Goal: Task Accomplishment & Management: Use online tool/utility

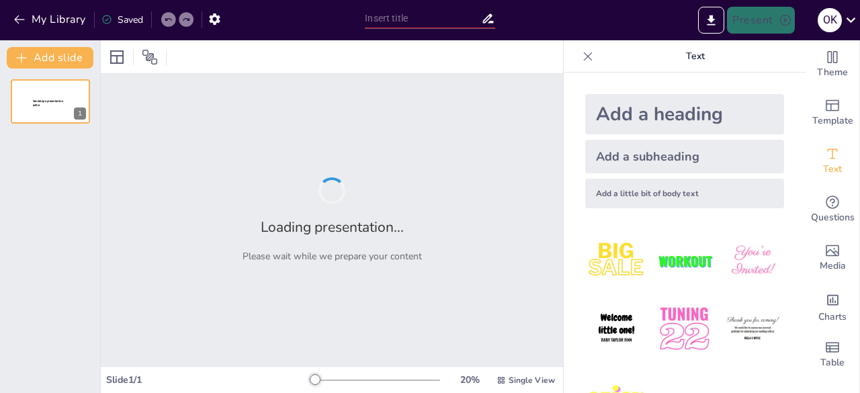
type input "Адаптація суспільства до потреб військовослужбовців та ветеранів: виклики і ріш…"
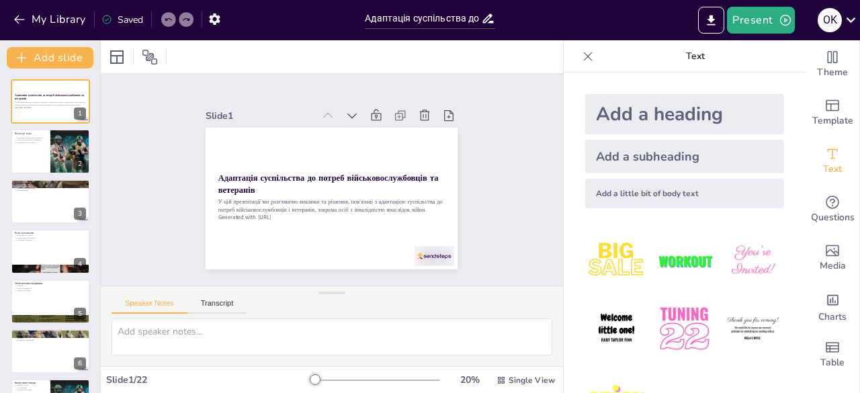
checkbox input "true"
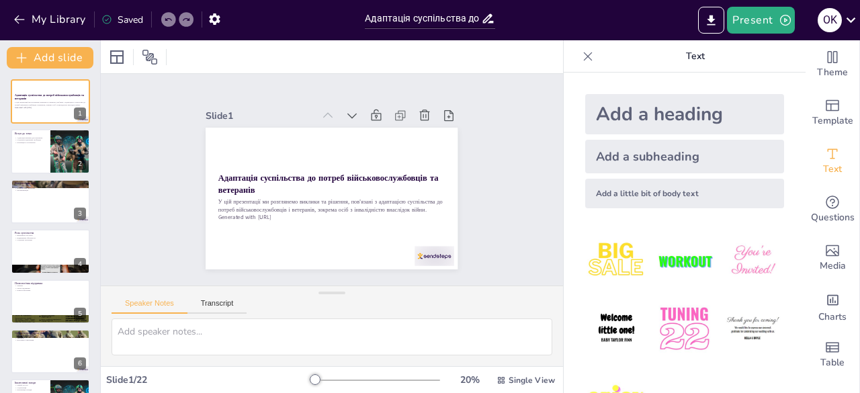
checkbox input "true"
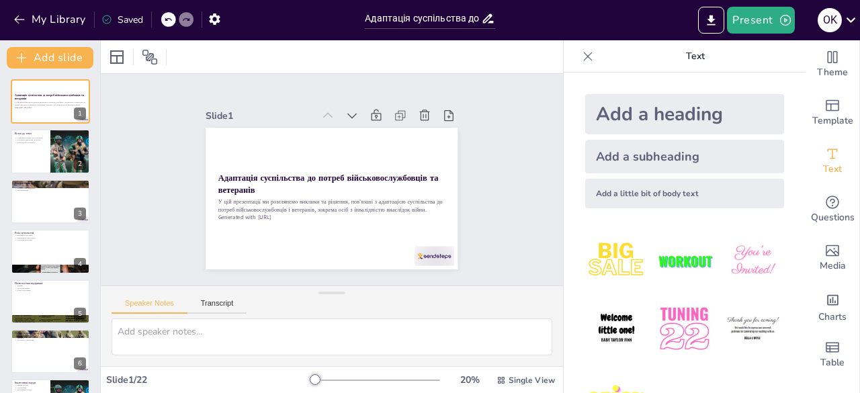
checkbox input "true"
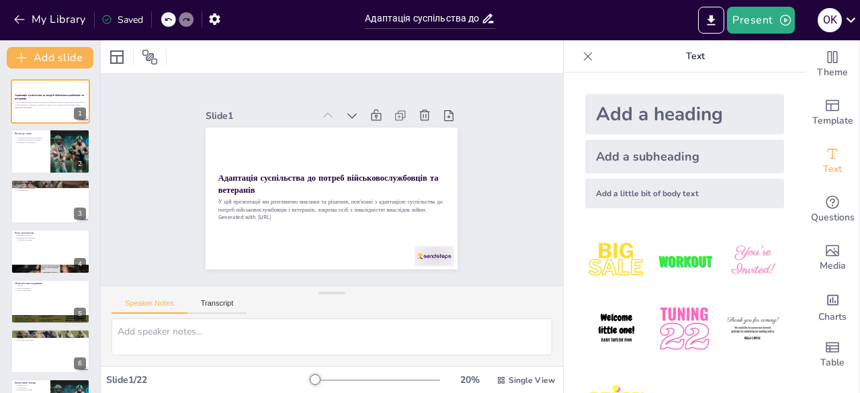
checkbox input "true"
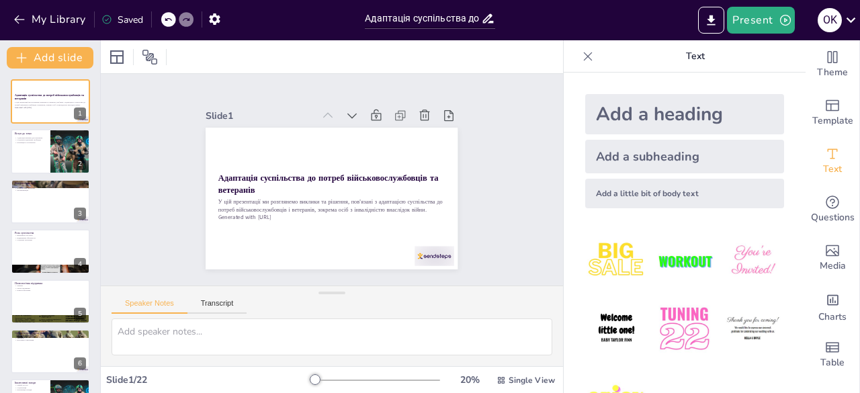
checkbox input "true"
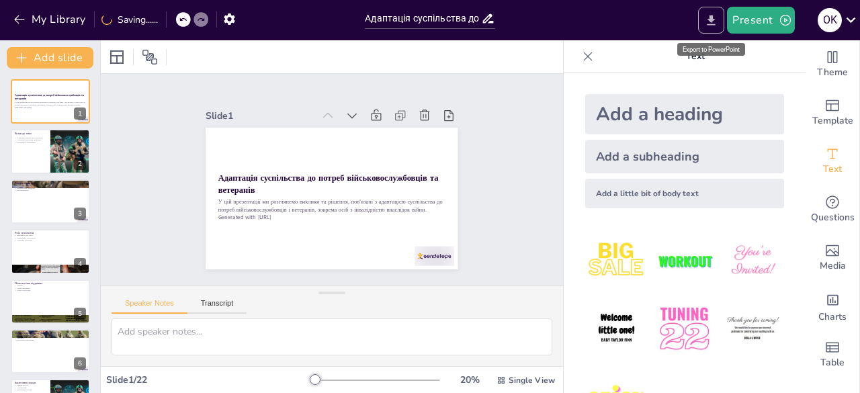
click at [714, 21] on icon "Export to PowerPoint" at bounding box center [712, 20] width 8 height 10
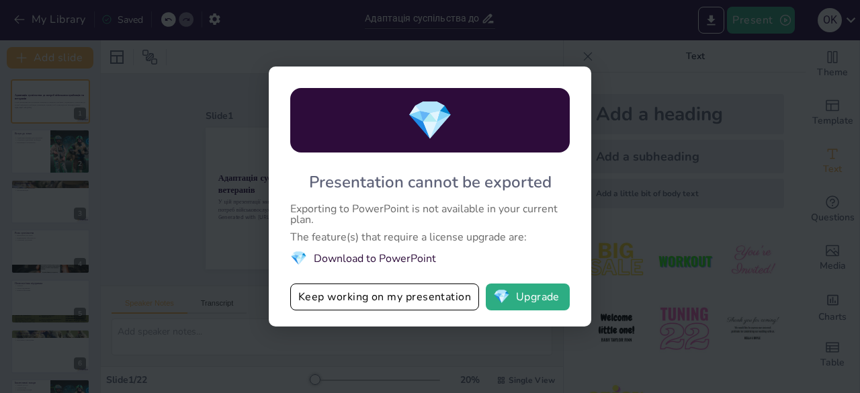
click at [409, 257] on li "💎 Download to PowerPoint" at bounding box center [430, 258] width 280 height 18
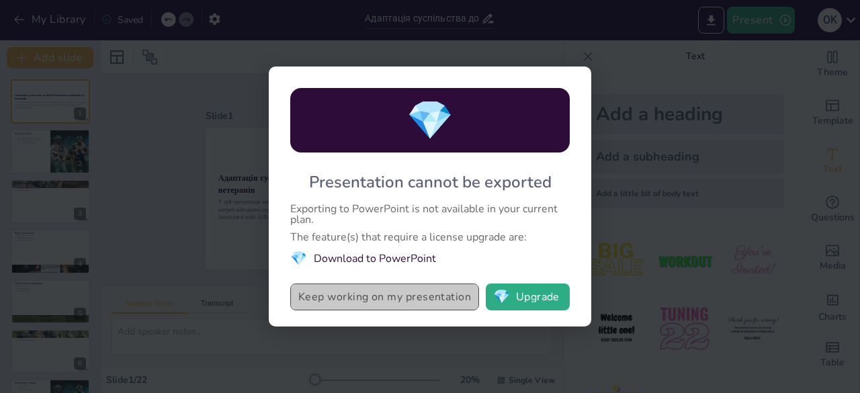
click at [444, 294] on button "Keep working on my presentation" at bounding box center [384, 297] width 189 height 27
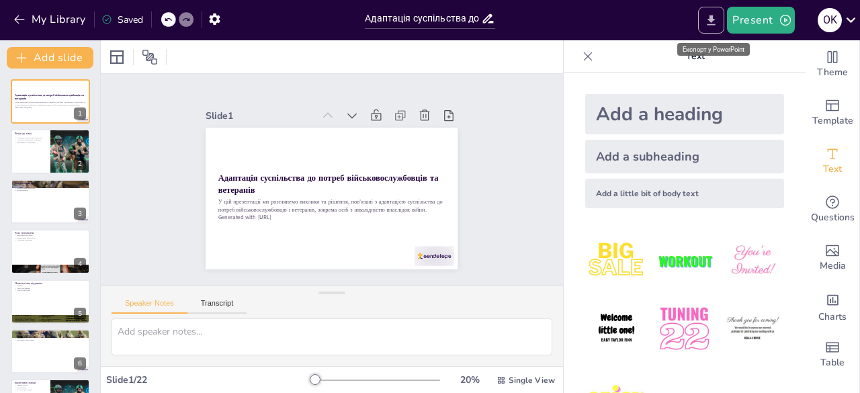
click at [710, 17] on icon "Export to PowerPoint" at bounding box center [712, 20] width 14 height 14
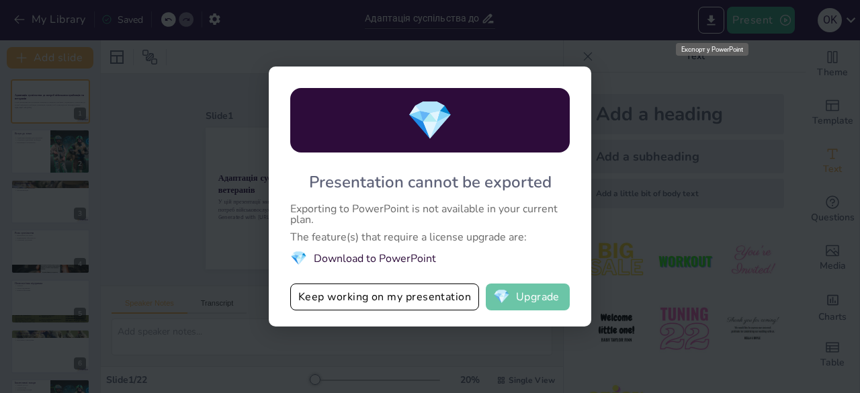
click at [529, 300] on button "💎 Upgrade" at bounding box center [528, 297] width 84 height 27
checkbox input "true"
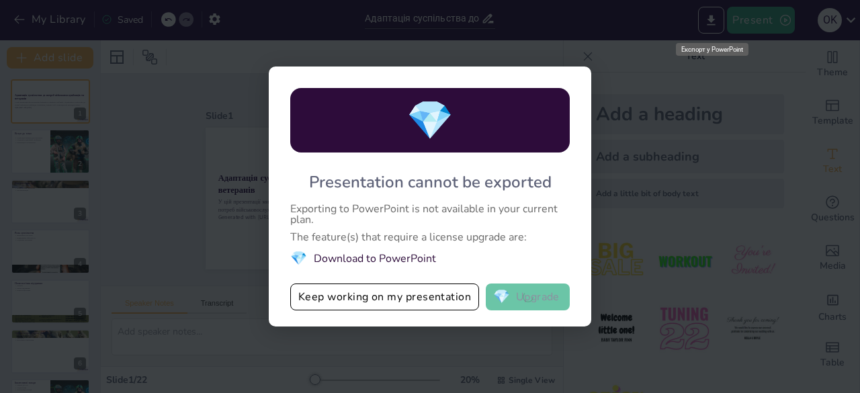
checkbox input "true"
